Goal: Information Seeking & Learning: Learn about a topic

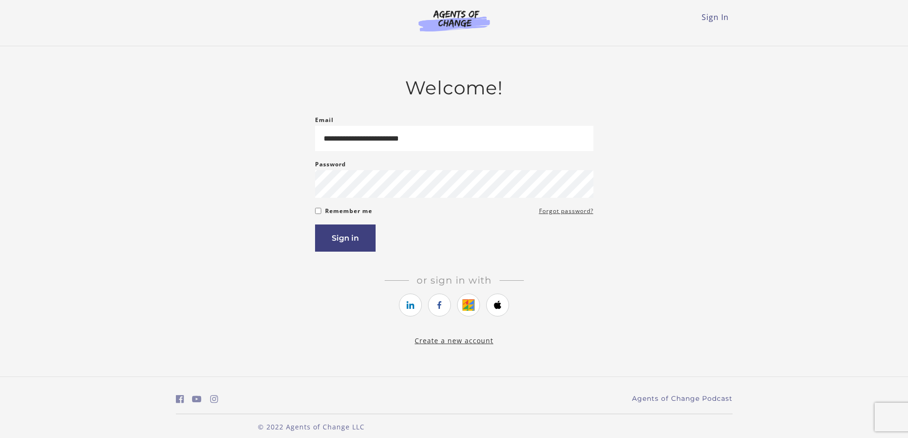
type input "**********"
click at [353, 236] on button "Sign in" at bounding box center [345, 237] width 61 height 27
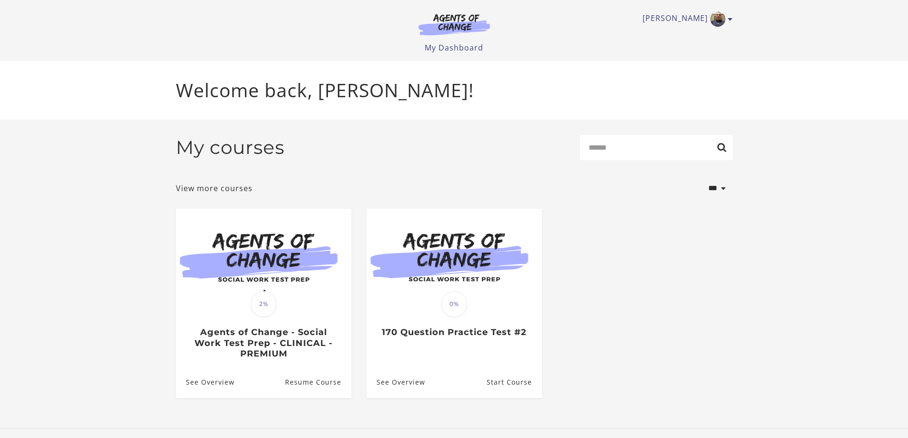
scroll to position [1, 0]
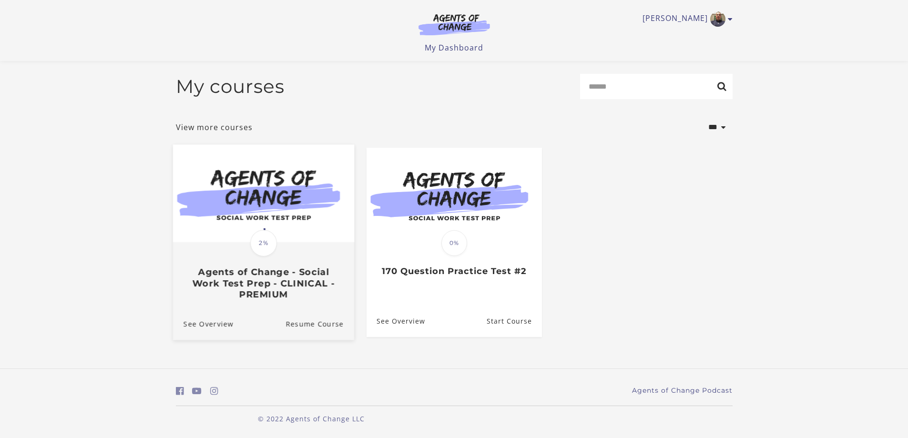
click at [214, 265] on div "Translation missing: en.liquid.partials.dashboard_course_card.progress_descript…" at bounding box center [262, 271] width 181 height 57
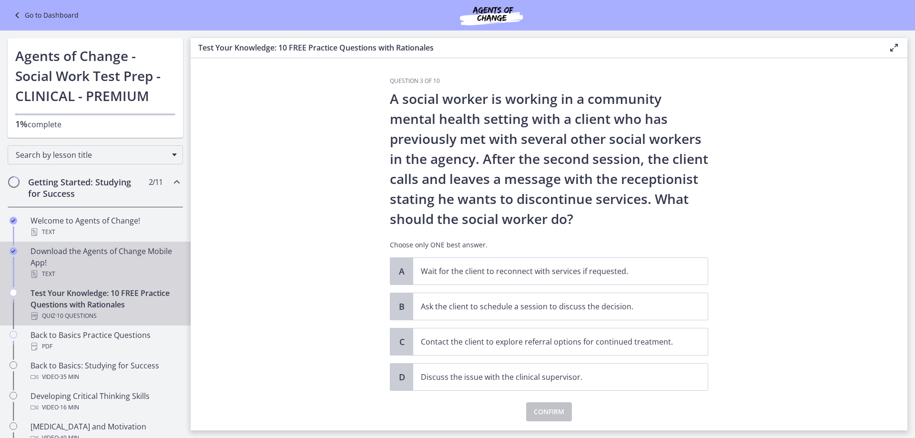
click at [83, 251] on div "Download the Agents of Change Mobile App! Text" at bounding box center [104, 262] width 149 height 34
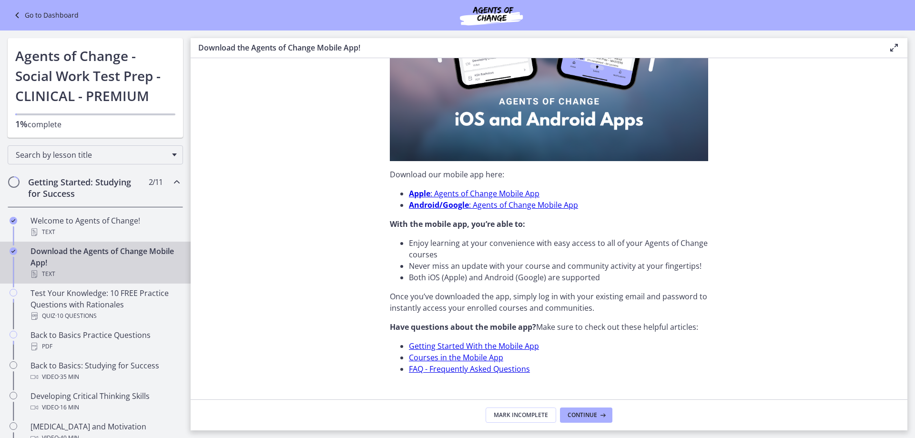
scroll to position [238, 0]
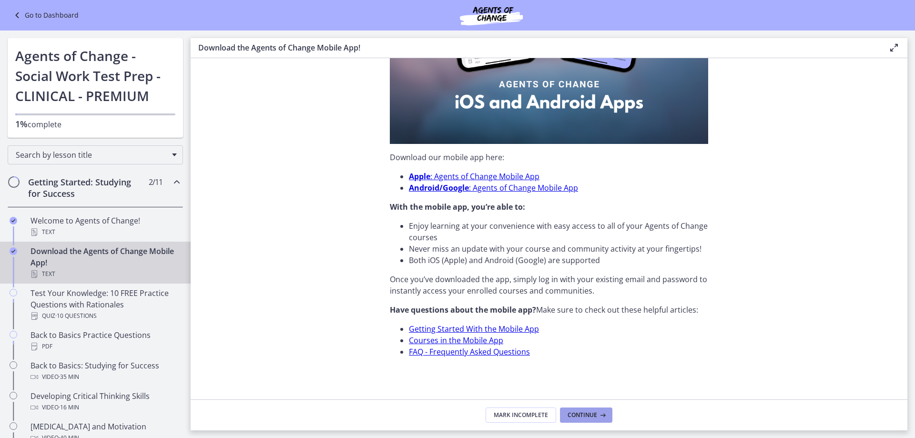
click at [596, 411] on span "Continue" at bounding box center [583, 415] width 30 height 8
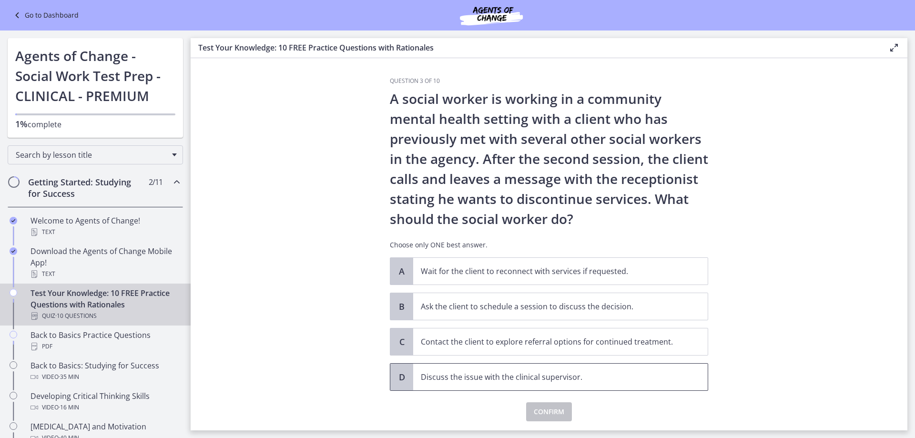
click at [442, 380] on p "Discuss the issue with the clinical supervisor." at bounding box center [551, 376] width 260 height 11
click at [534, 410] on span "Confirm" at bounding box center [549, 411] width 30 height 11
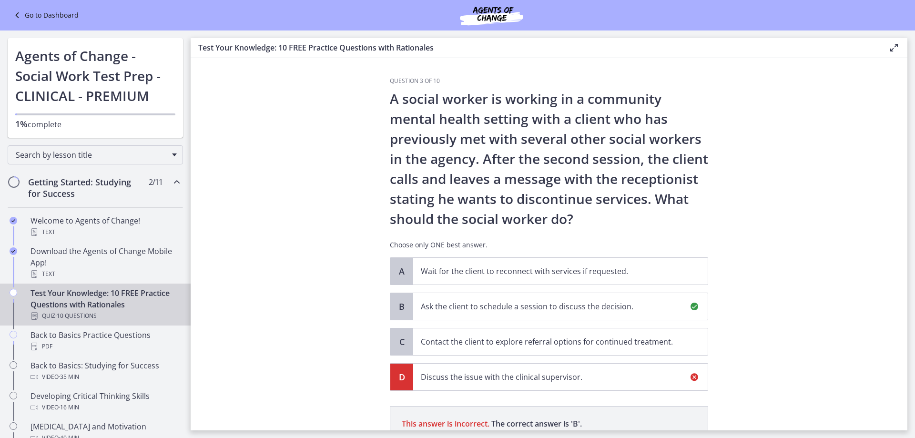
click at [40, 183] on h2 "Getting Started: Studying for Success" at bounding box center [86, 187] width 116 height 23
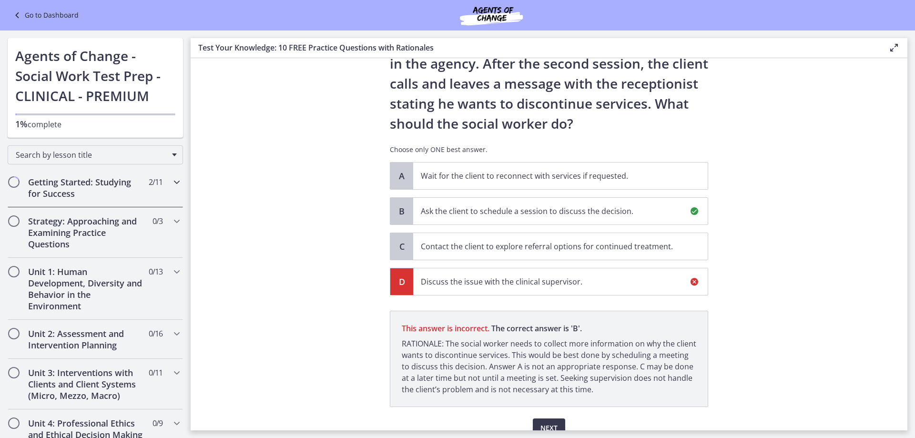
scroll to position [141, 0]
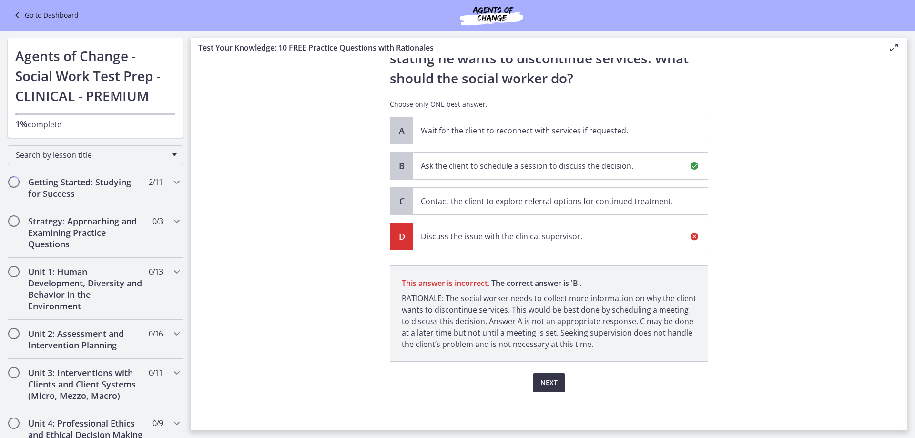
click at [547, 387] on span "Next" at bounding box center [548, 382] width 17 height 11
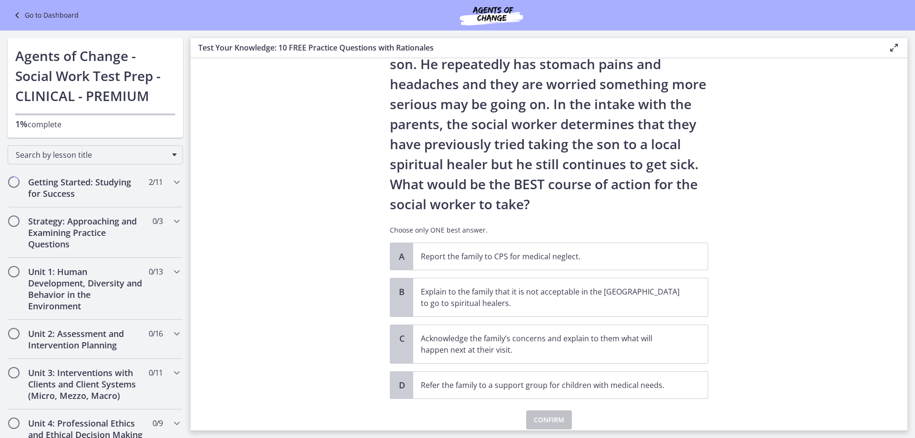
scroll to position [95, 0]
click at [443, 340] on p "Acknowledge the family’s concerns and explain to them what will happen next at …" at bounding box center [551, 343] width 260 height 23
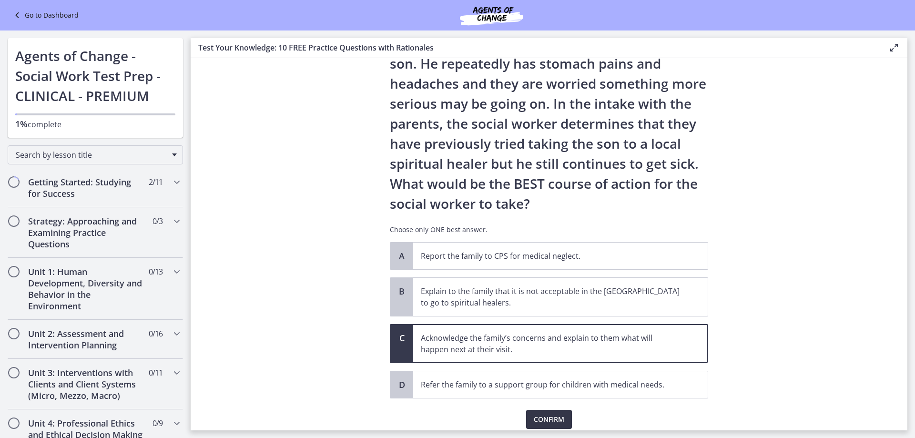
click at [538, 416] on span "Confirm" at bounding box center [549, 419] width 30 height 11
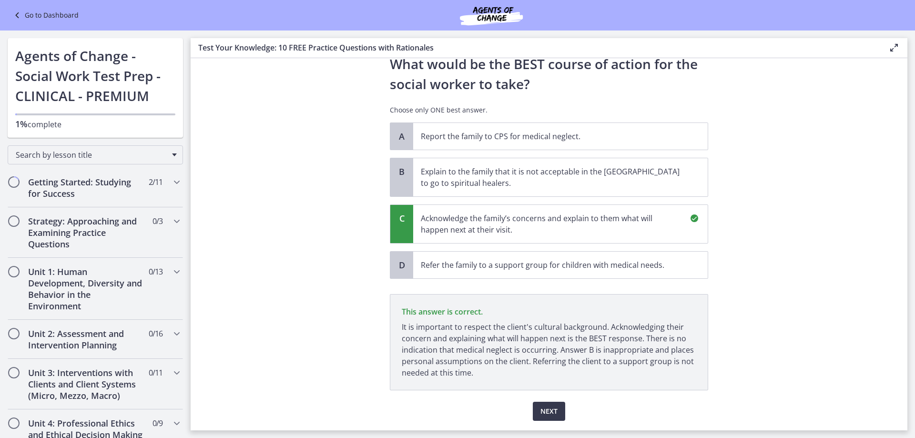
scroll to position [243, 0]
